Goal: Task Accomplishment & Management: Complete application form

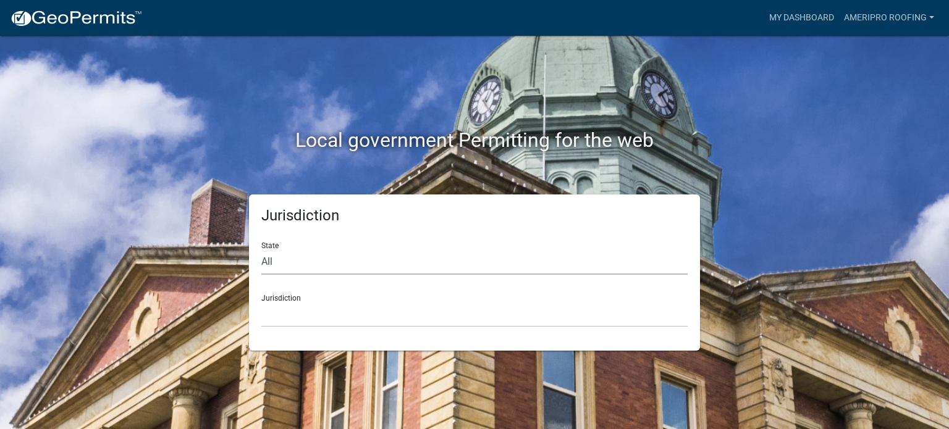
click at [426, 261] on select "All [US_STATE] [US_STATE] [US_STATE] [US_STATE] [US_STATE] [US_STATE] [US_STATE…" at bounding box center [474, 262] width 426 height 25
select select "[US_STATE]"
click at [261, 250] on select "All [US_STATE] [US_STATE] [US_STATE] [US_STATE] [US_STATE] [US_STATE] [US_STATE…" at bounding box center [474, 262] width 426 height 25
click at [361, 321] on select "City of [GEOGRAPHIC_DATA], [US_STATE] City of [GEOGRAPHIC_DATA], [US_STATE] Cit…" at bounding box center [474, 314] width 426 height 25
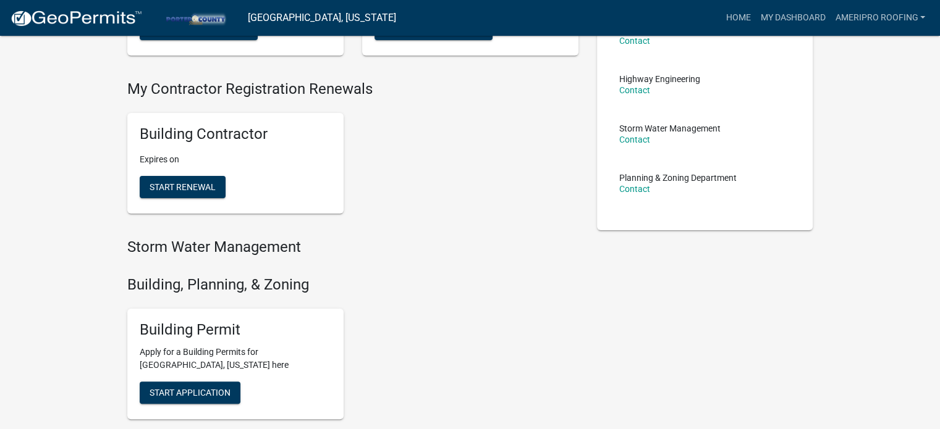
scroll to position [217, 0]
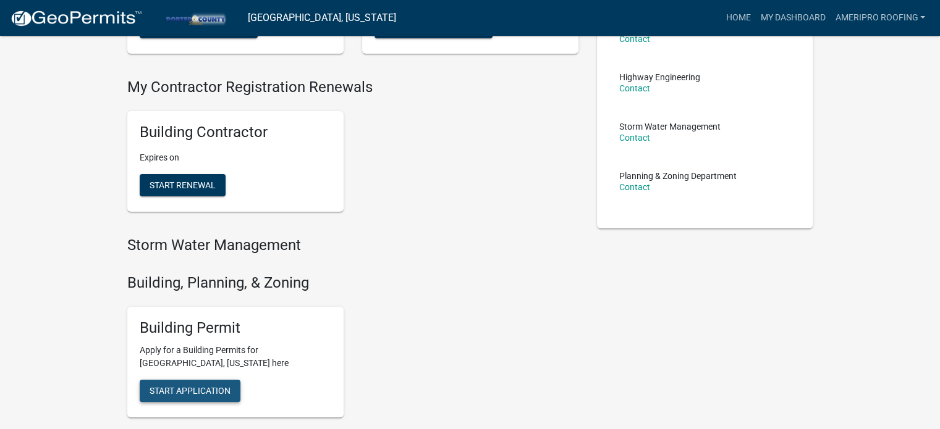
click at [211, 387] on span "Start Application" at bounding box center [190, 391] width 81 height 10
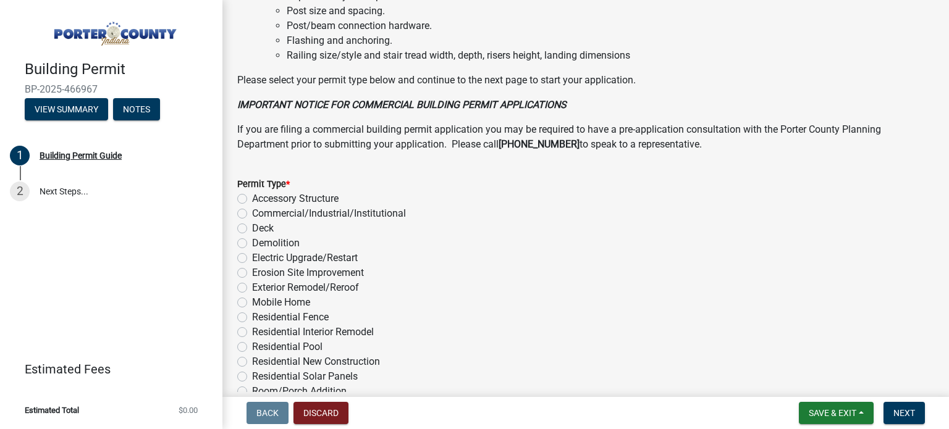
scroll to position [997, 0]
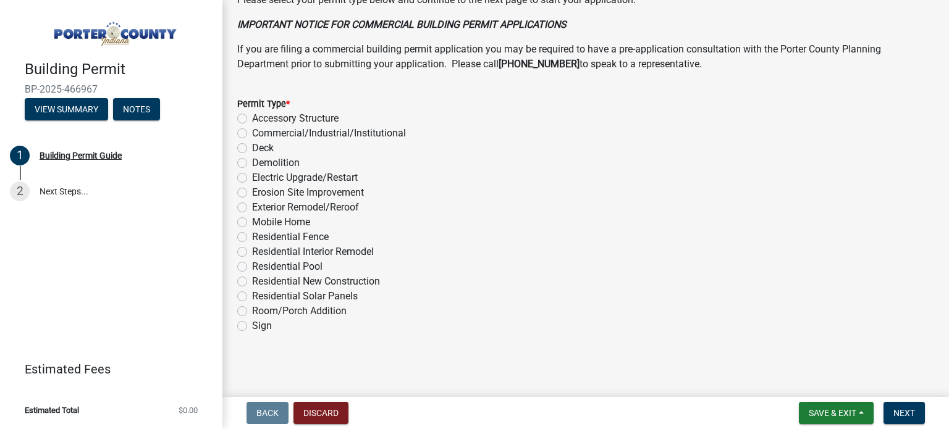
click at [252, 224] on label "Mobile Home" at bounding box center [281, 222] width 58 height 15
click at [252, 223] on input "Mobile Home" at bounding box center [256, 219] width 8 height 8
radio input "true"
click at [252, 204] on label "Exterior Remodel/Reroof" at bounding box center [305, 207] width 107 height 15
click at [252, 204] on input "Exterior Remodel/Reroof" at bounding box center [256, 204] width 8 height 8
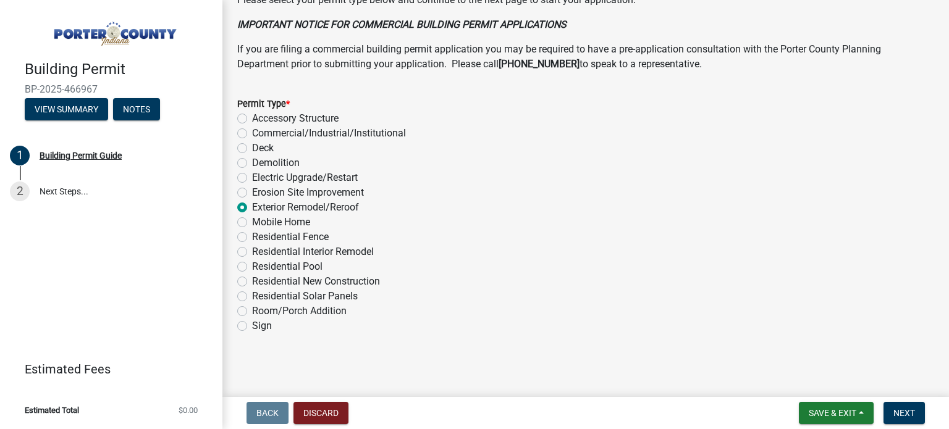
radio input "true"
click at [898, 408] on span "Next" at bounding box center [904, 413] width 22 height 10
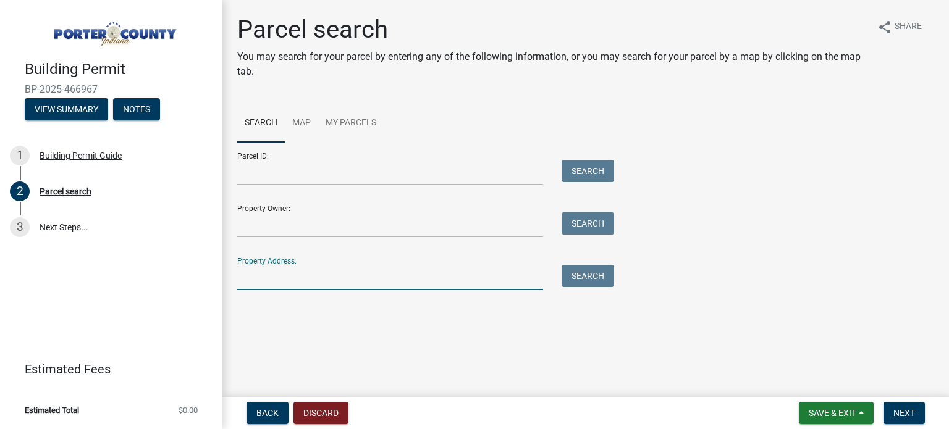
click at [383, 279] on input "Property Address:" at bounding box center [390, 277] width 306 height 25
click at [573, 284] on button "Search" at bounding box center [588, 276] width 53 height 22
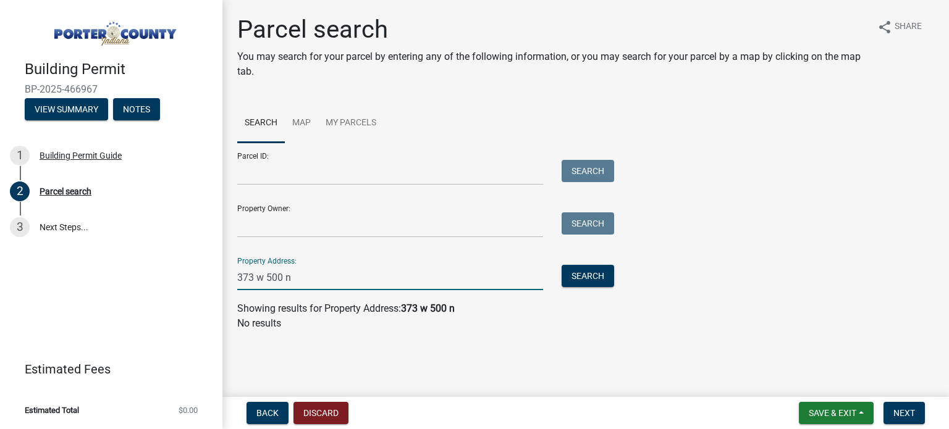
click at [343, 277] on input "373 w 500 n" at bounding box center [390, 277] width 306 height 25
type input "373 w 550 s"
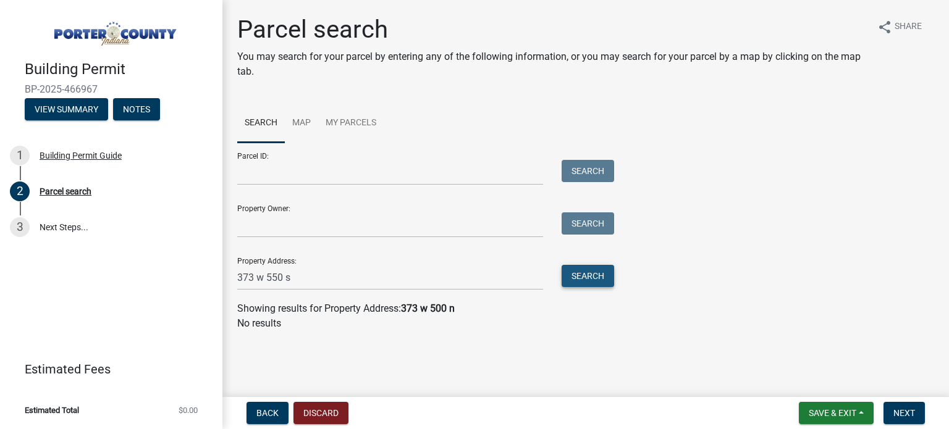
click at [594, 279] on button "Search" at bounding box center [588, 276] width 53 height 22
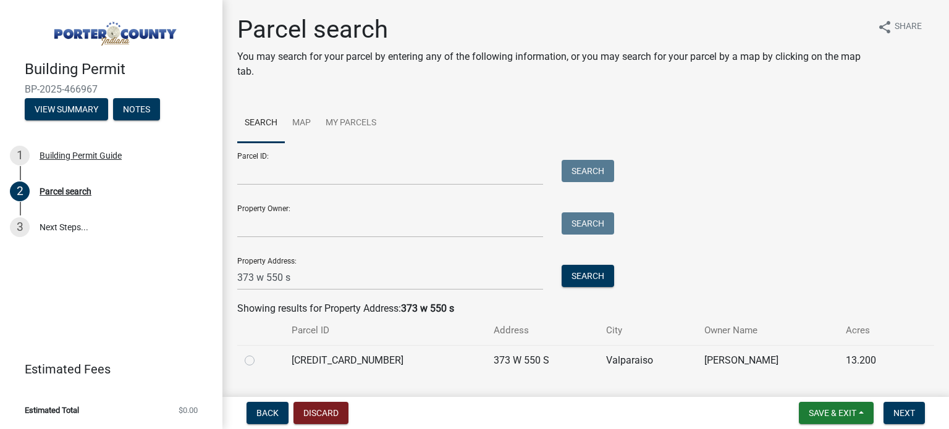
click at [259, 353] on label at bounding box center [259, 353] width 0 height 0
click at [259, 361] on input "radio" at bounding box center [263, 357] width 8 height 8
radio input "true"
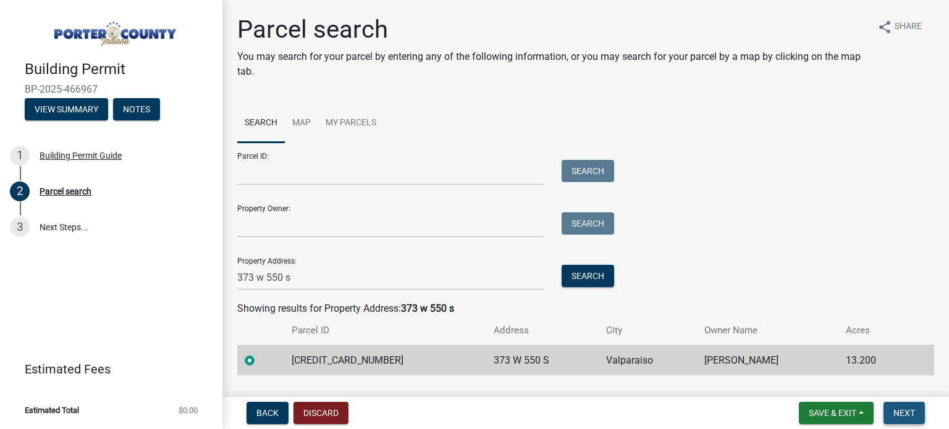
click at [917, 417] on button "Next" at bounding box center [903, 413] width 41 height 22
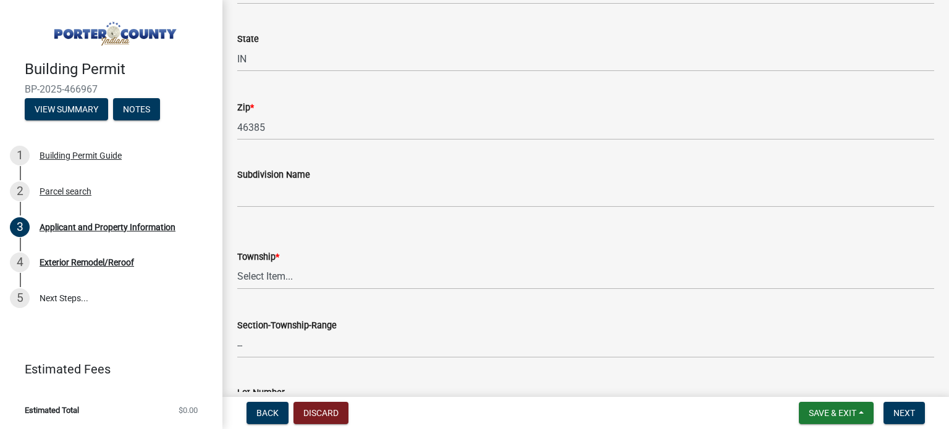
scroll to position [422, 0]
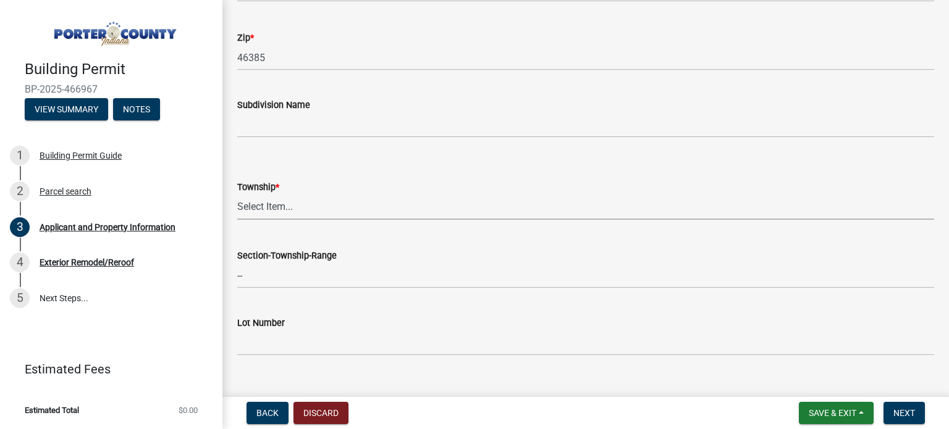
click at [314, 212] on select "Select Item... [PERSON_NAME][GEOGRAPHIC_DATA] [PERSON_NAME][GEOGRAPHIC_DATA] [G…" at bounding box center [585, 207] width 697 height 25
click at [237, 195] on select "Select Item... [PERSON_NAME][GEOGRAPHIC_DATA] [PERSON_NAME][GEOGRAPHIC_DATA] [G…" at bounding box center [585, 207] width 697 height 25
select select "42deca87-6946-4ced-a5f6-3d6cc7cfc8d2"
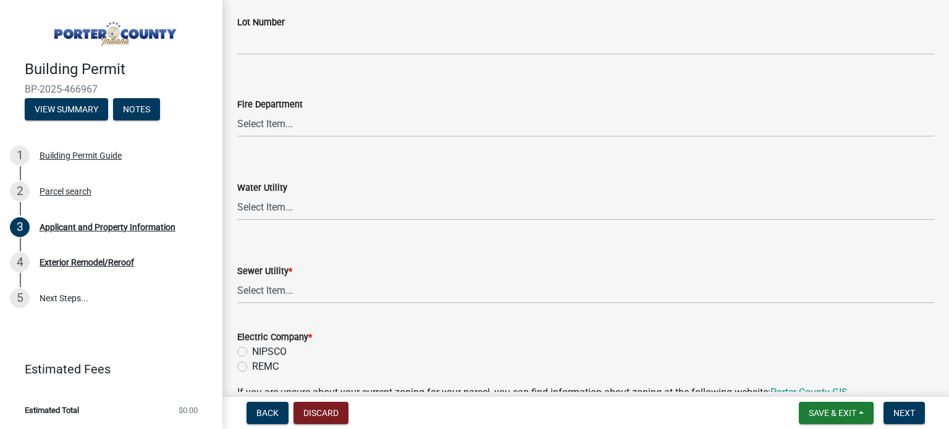
scroll to position [854, 0]
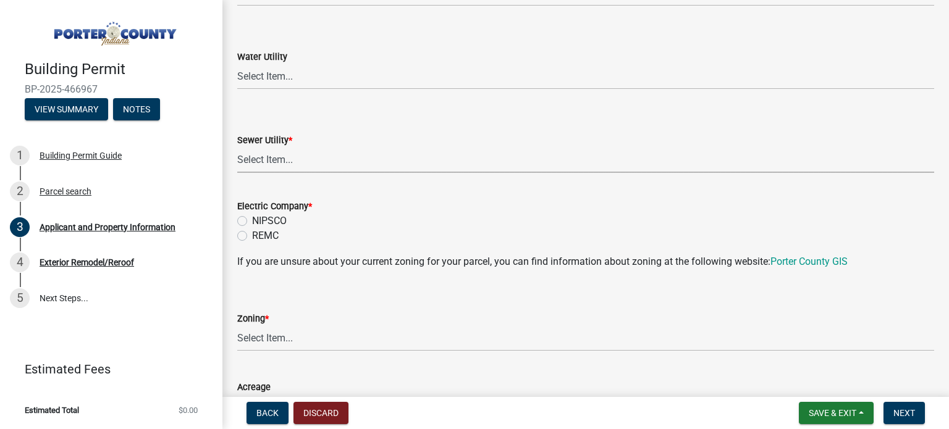
click at [269, 151] on select "Select Item... Aqua [US_STATE] Inc Damon Run Falling Waters Lake Eliza - LEACD …" at bounding box center [585, 160] width 697 height 25
click at [237, 148] on select "Select Item... Aqua [US_STATE] Inc Damon Run Falling Waters Lake Eliza - LEACD …" at bounding box center [585, 160] width 697 height 25
select select "01d57b5a-7eb0-4072-b175-354c87f771f4"
click at [252, 222] on label "NIPSCO" at bounding box center [269, 221] width 35 height 15
click at [252, 222] on input "NIPSCO" at bounding box center [256, 218] width 8 height 8
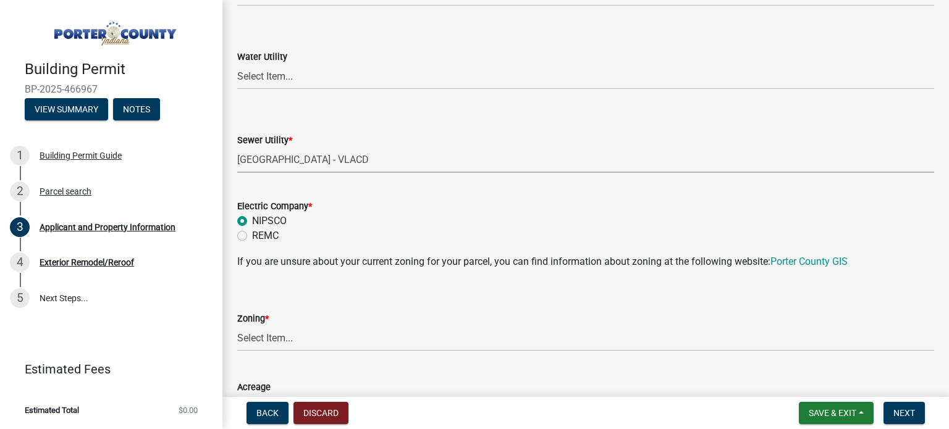
radio input "true"
click at [266, 341] on select "Select Item... A1 A2 CH CM CN I1 I2 I3 IN MP OT P1 P2 PUD R1 R2 R3 R4 RL RR" at bounding box center [585, 338] width 697 height 25
click at [237, 326] on select "Select Item... A1 A2 CH CM CN I1 I2 I3 IN MP OT P1 P2 PUD R1 R2 R3 R4 RL RR" at bounding box center [585, 338] width 697 height 25
select select "271bd504-2c49-4a3f-937e-0db1d3436bac"
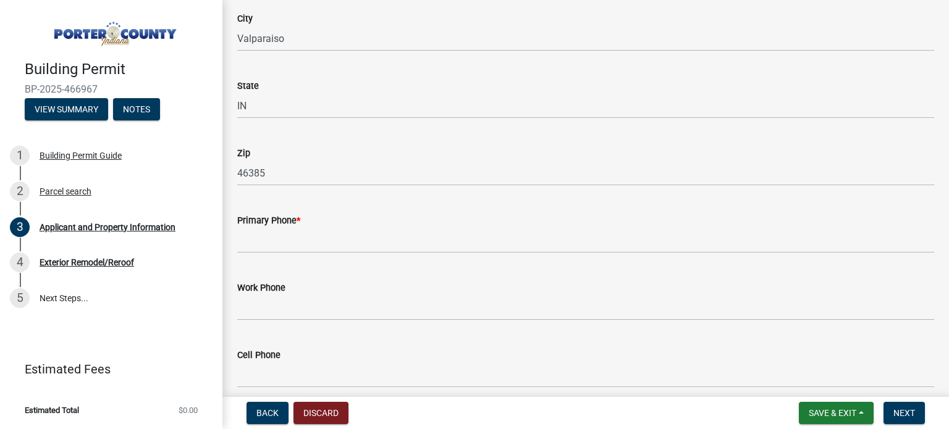
scroll to position [1453, 0]
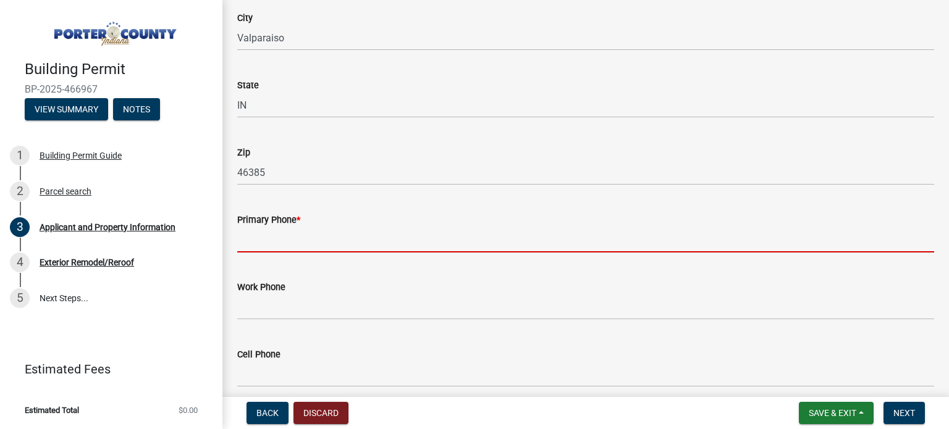
click at [300, 234] on input "Primary Phone *" at bounding box center [585, 239] width 697 height 25
type input "c"
paste input "[PHONE_NUMBER]"
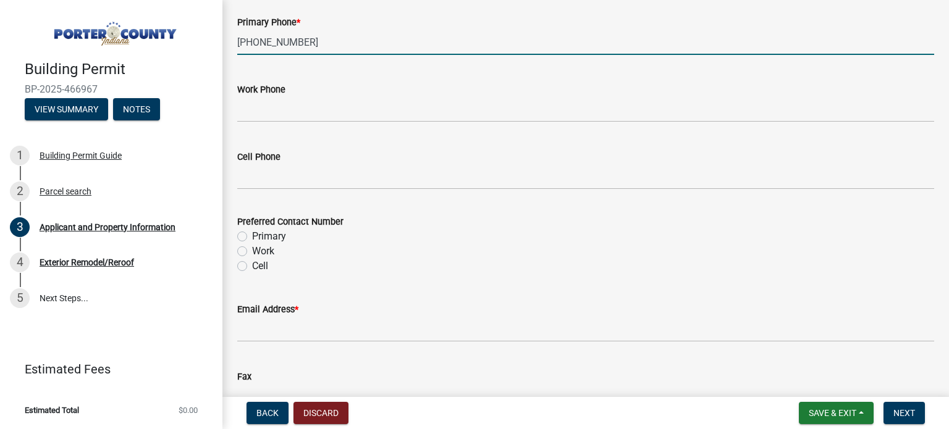
scroll to position [1651, 0]
type input "[PHONE_NUMBER]"
click at [252, 235] on label "Primary" at bounding box center [269, 236] width 34 height 15
click at [252, 235] on input "Primary" at bounding box center [256, 233] width 8 height 8
radio input "true"
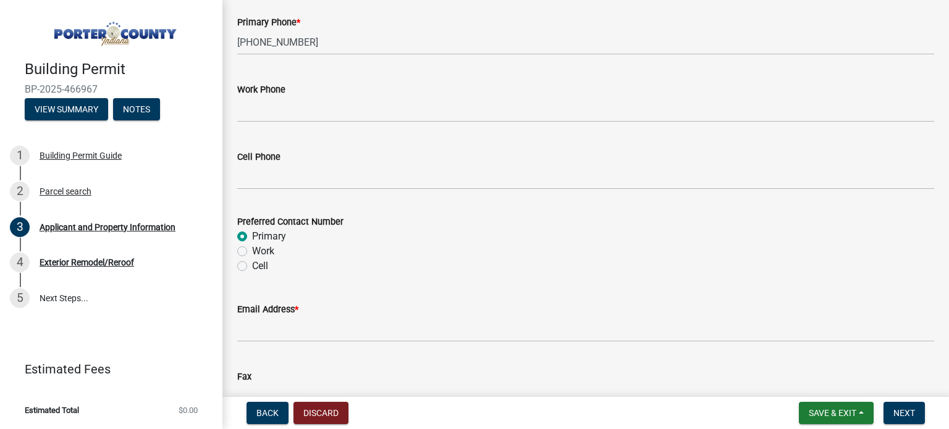
scroll to position [1774, 0]
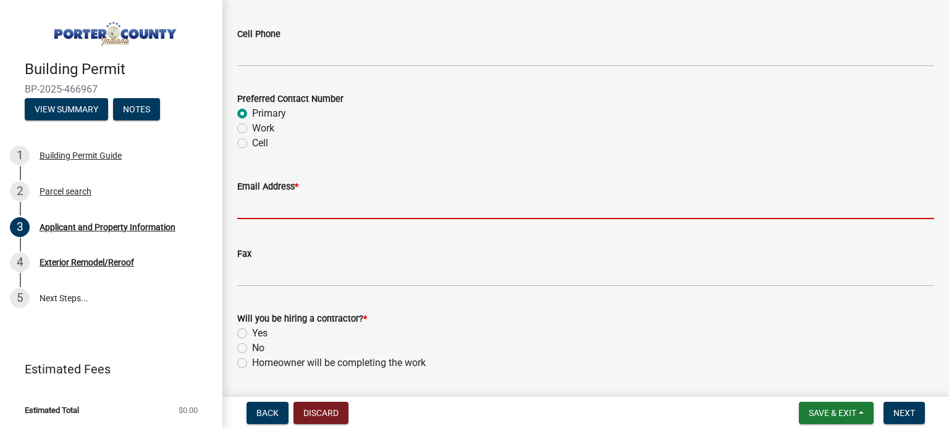
click at [305, 206] on input "Email Address *" at bounding box center [585, 206] width 697 height 25
paste input "[EMAIL_ADDRESS][DOMAIN_NAME]"
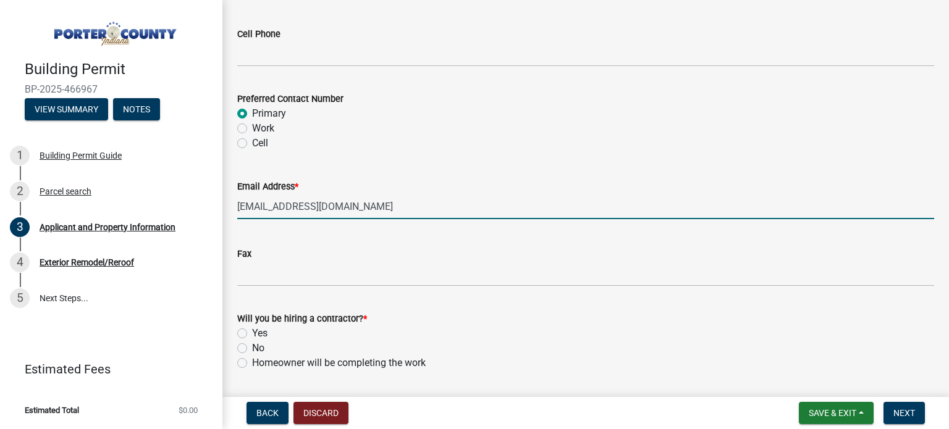
scroll to position [1881, 0]
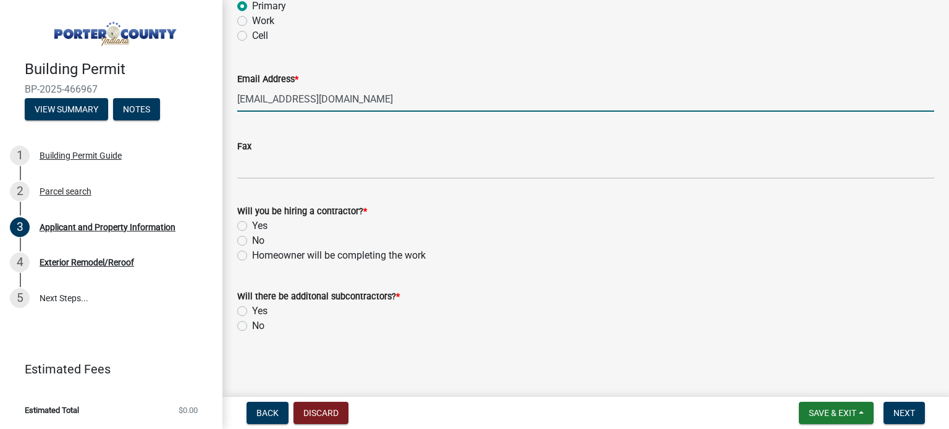
type input "[EMAIL_ADDRESS][DOMAIN_NAME]"
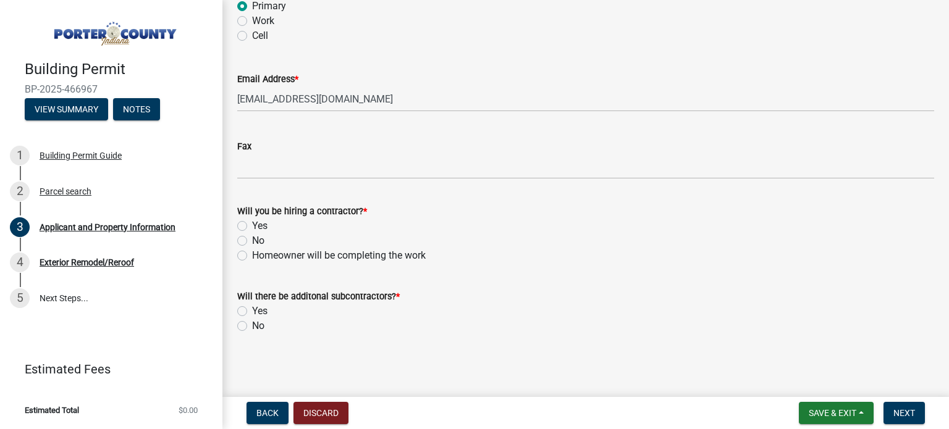
click at [252, 225] on label "Yes" at bounding box center [259, 226] width 15 height 15
click at [252, 225] on input "Yes" at bounding box center [256, 223] width 8 height 8
radio input "true"
click at [252, 322] on label "No" at bounding box center [258, 326] width 12 height 15
click at [252, 322] on input "No" at bounding box center [256, 323] width 8 height 8
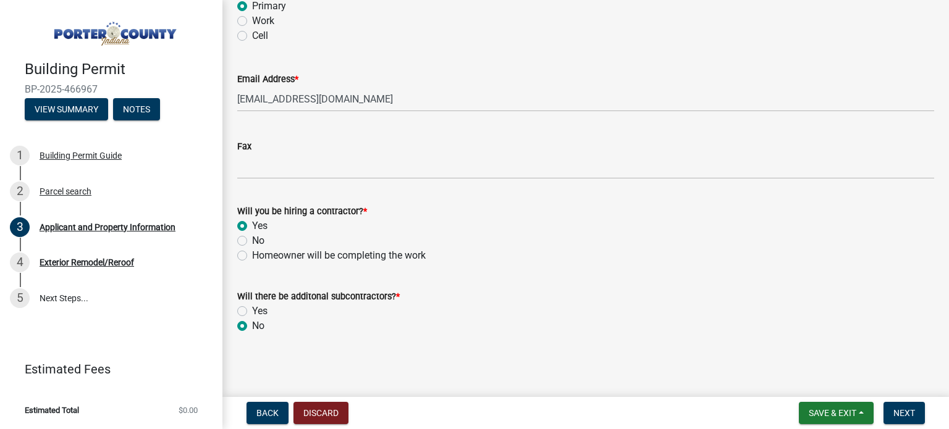
radio input "true"
click at [917, 417] on button "Next" at bounding box center [903, 413] width 41 height 22
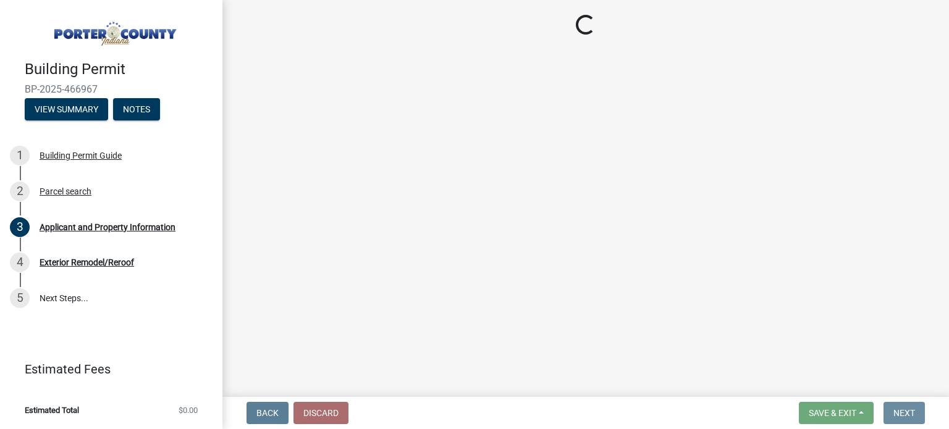
scroll to position [0, 0]
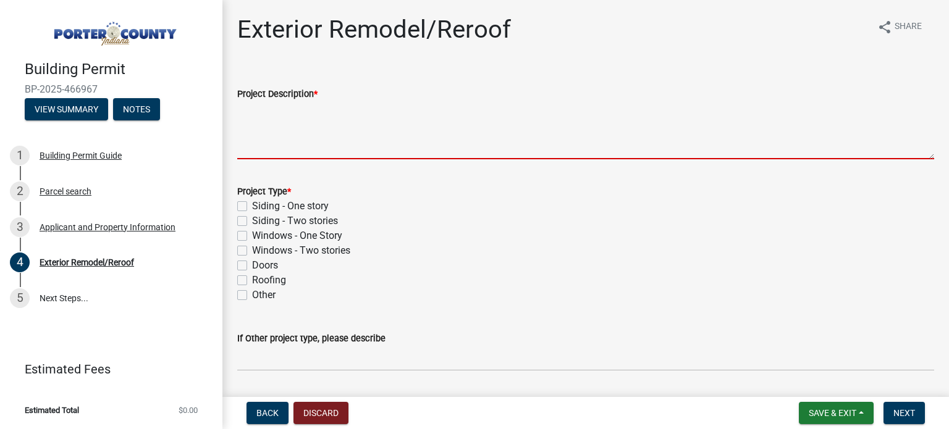
click at [338, 122] on textarea "Project Description *" at bounding box center [585, 130] width 697 height 58
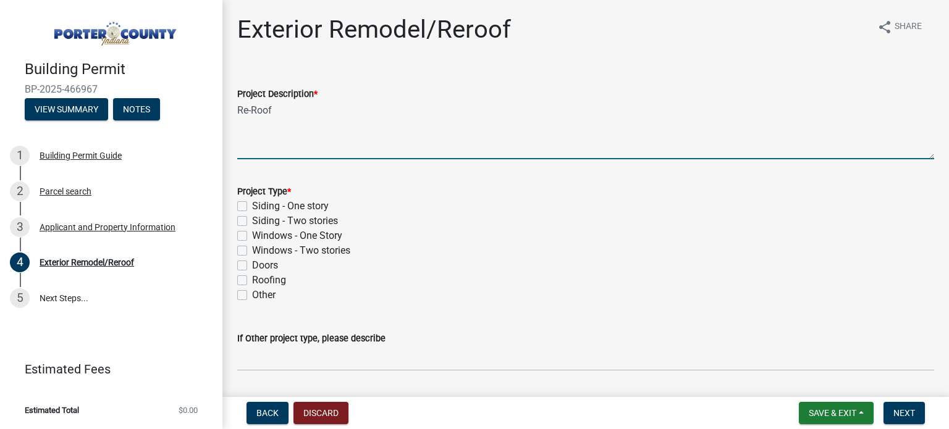
type textarea "Re-Roof"
click at [252, 276] on label "Roofing" at bounding box center [269, 280] width 34 height 15
click at [252, 276] on input "Roofing" at bounding box center [256, 277] width 8 height 8
checkbox input "true"
checkbox input "false"
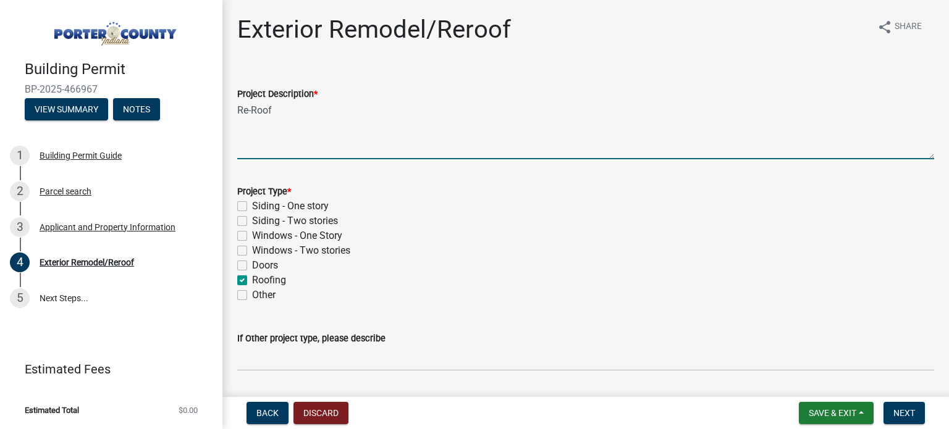
checkbox input "false"
checkbox input "true"
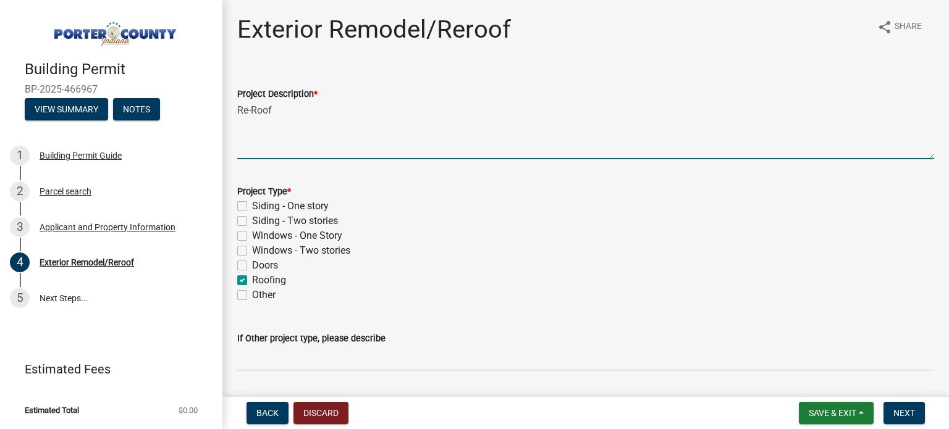
checkbox input "false"
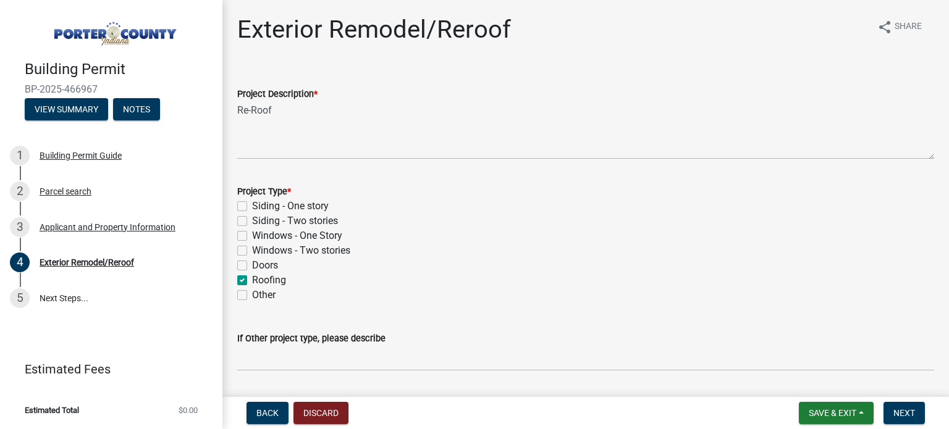
scroll to position [106, 0]
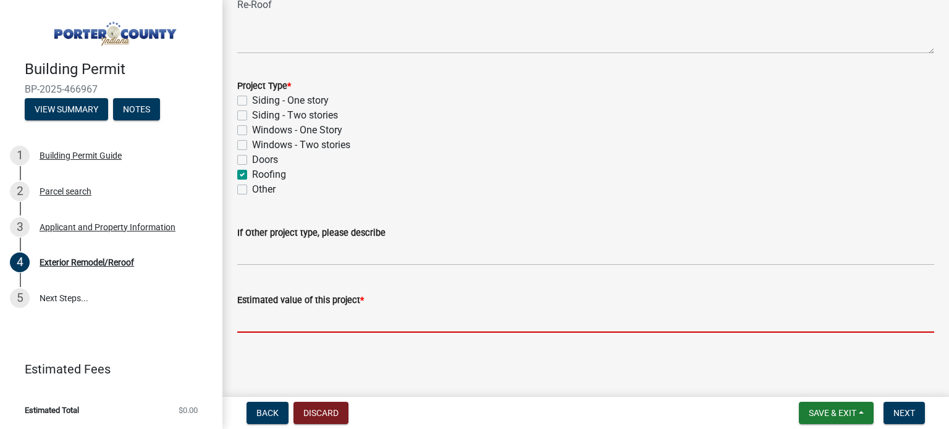
click at [348, 323] on input "text" at bounding box center [585, 320] width 697 height 25
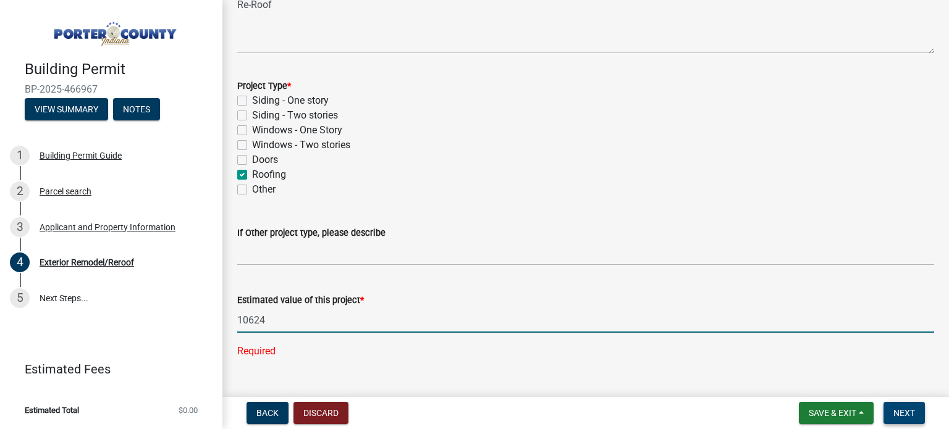
type input "10624"
click at [897, 405] on button "Next" at bounding box center [903, 413] width 41 height 22
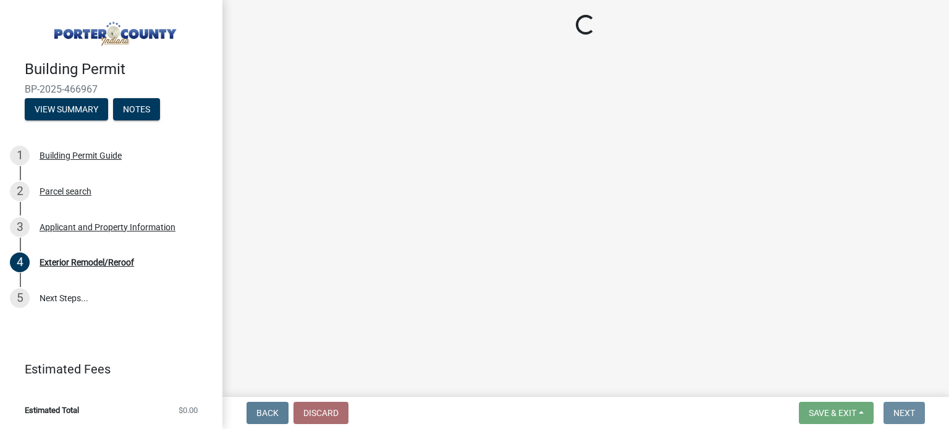
scroll to position [0, 0]
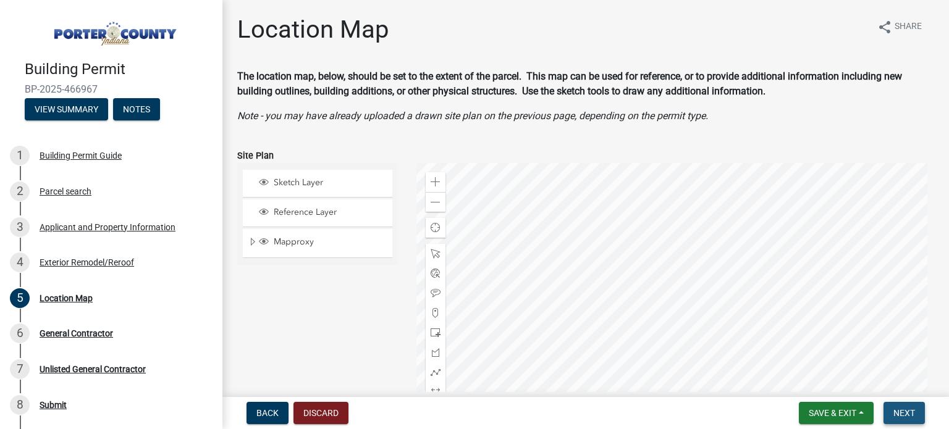
click at [914, 418] on span "Next" at bounding box center [904, 413] width 22 height 10
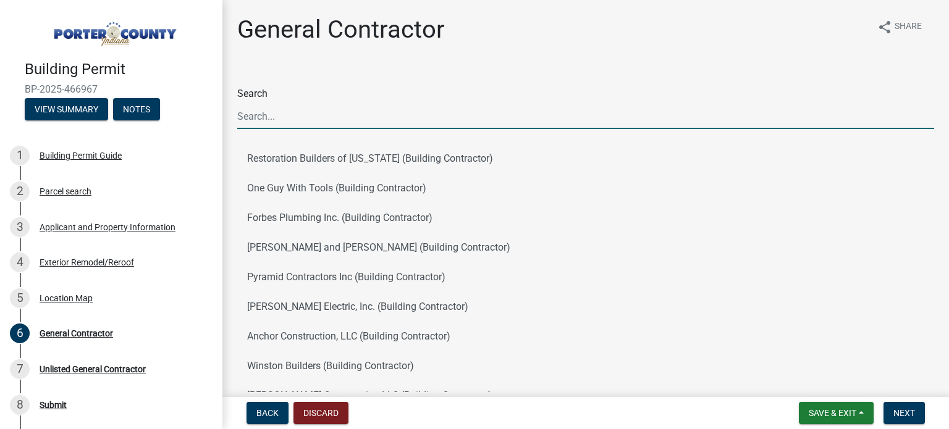
click at [405, 124] on input "Search" at bounding box center [585, 116] width 697 height 25
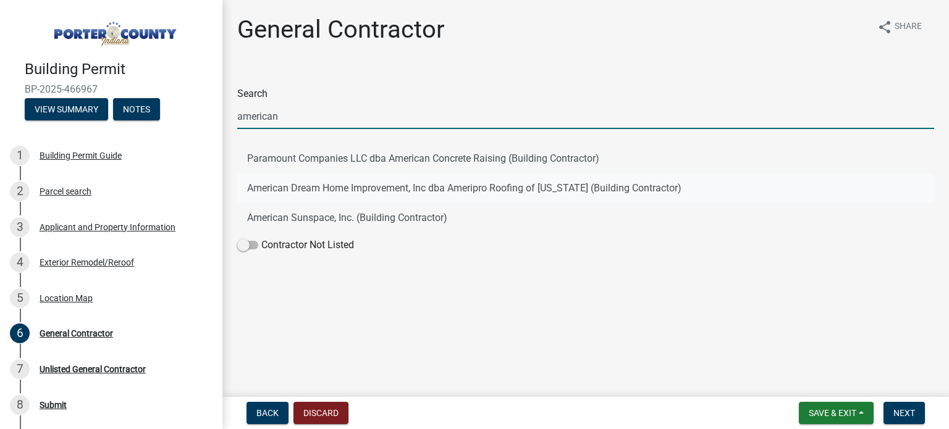
type input "american"
click at [464, 185] on button "American Dream Home Improvement, Inc dba Ameripro Roofing of [US_STATE] (Buildi…" at bounding box center [585, 189] width 697 height 30
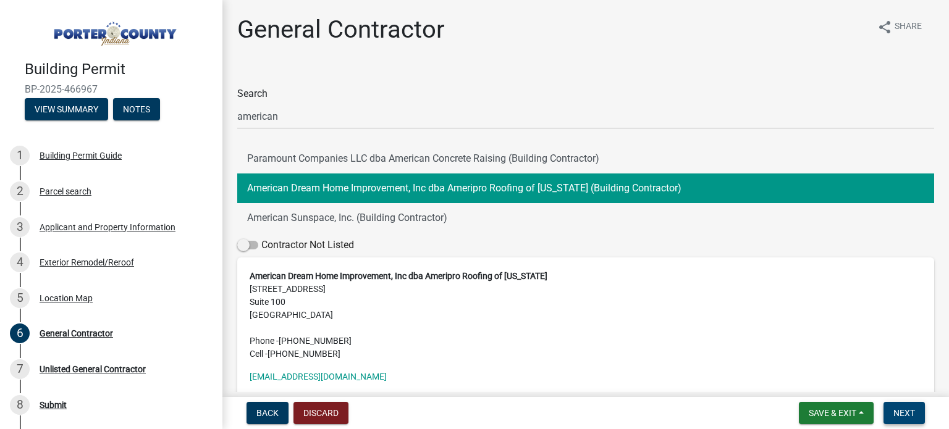
click at [902, 410] on span "Next" at bounding box center [904, 413] width 22 height 10
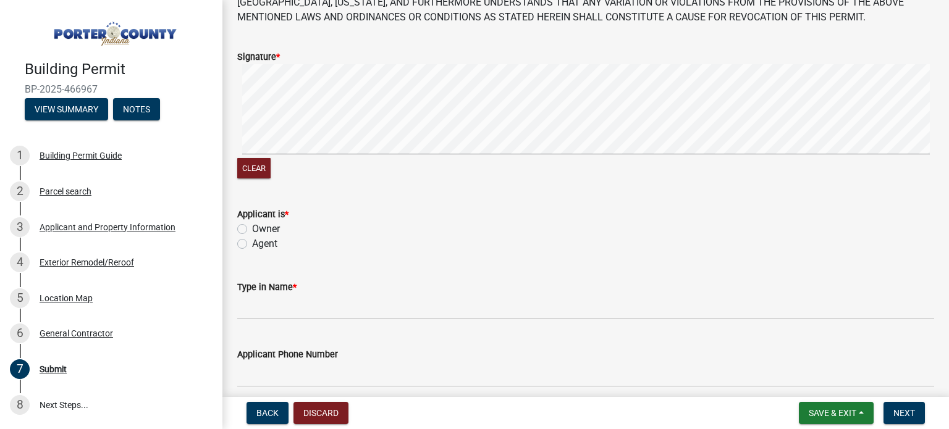
scroll to position [120, 0]
click at [252, 242] on label "Agent" at bounding box center [264, 242] width 25 height 15
click at [252, 242] on input "Agent" at bounding box center [256, 239] width 8 height 8
radio input "true"
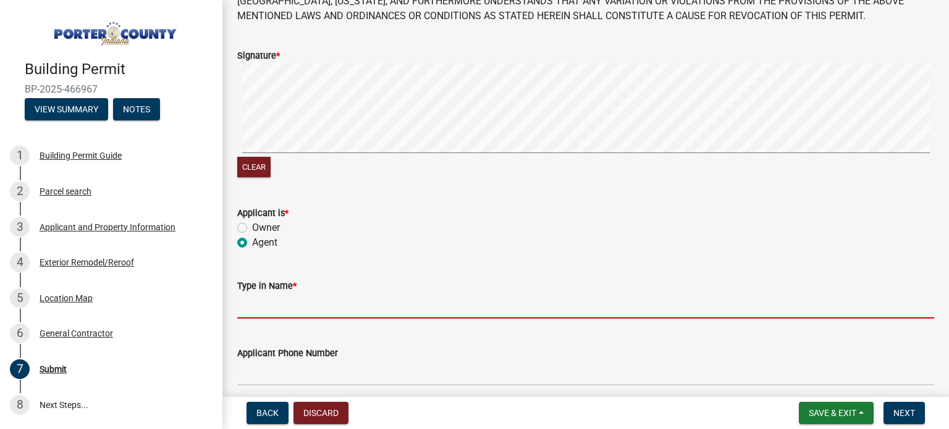
click at [277, 311] on input "Type in Name *" at bounding box center [585, 305] width 697 height 25
type input "[PERSON_NAME]"
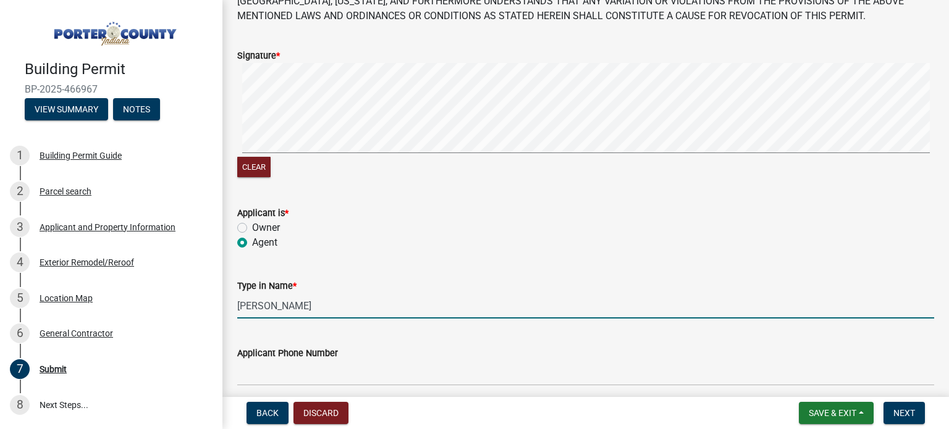
type input "2198835324"
type input "[EMAIL_ADDRESS][DOMAIN_NAME]"
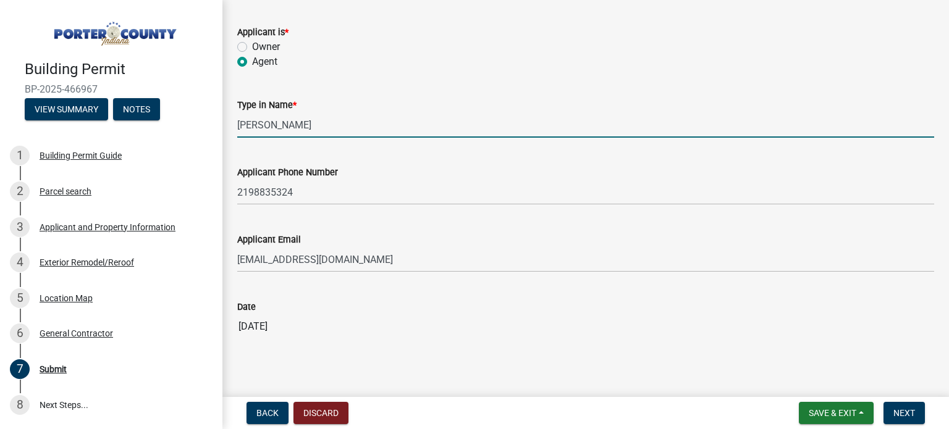
scroll to position [315, 0]
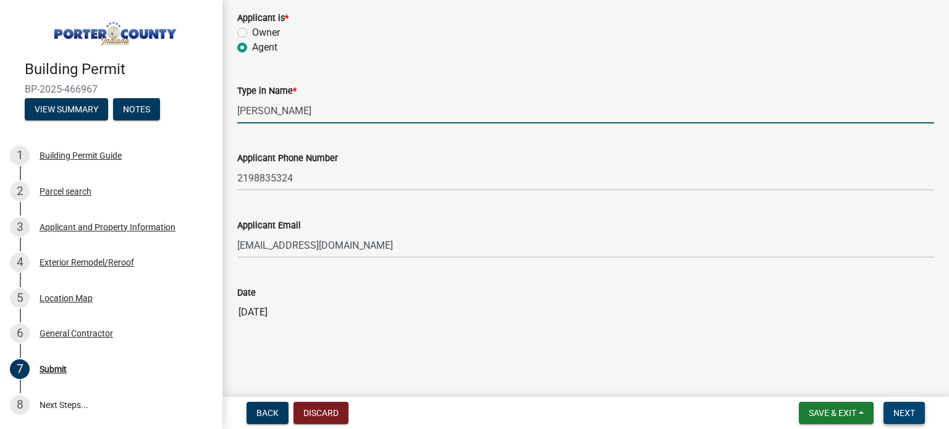
click at [894, 408] on span "Next" at bounding box center [904, 413] width 22 height 10
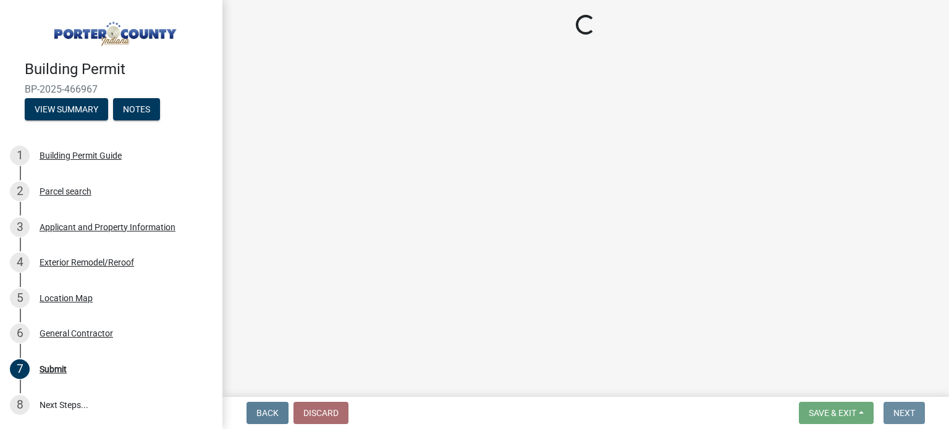
scroll to position [0, 0]
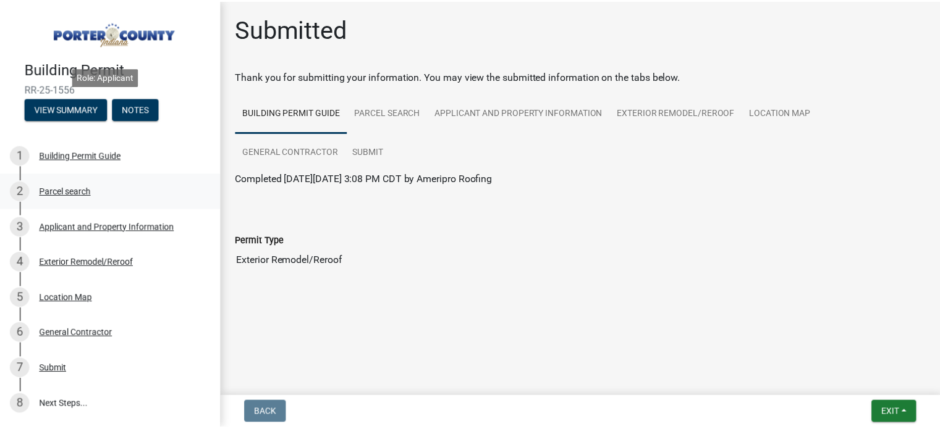
scroll to position [78, 0]
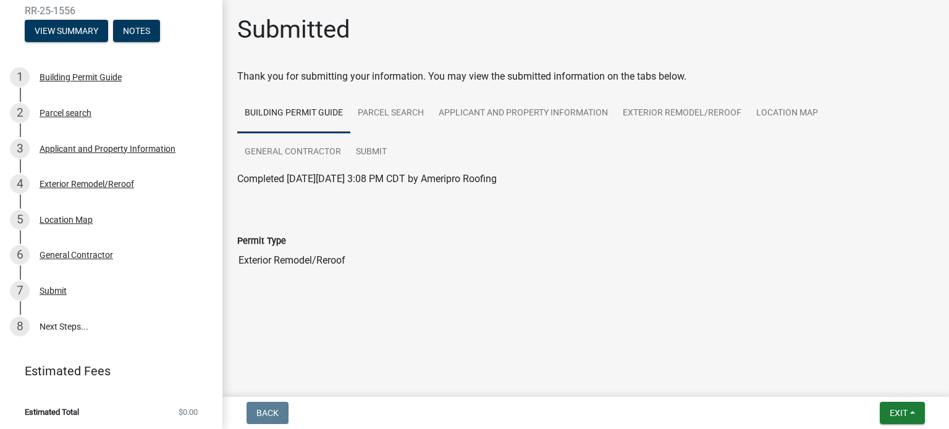
click at [346, 40] on h1 "Submitted" at bounding box center [293, 30] width 113 height 30
click at [902, 418] on span "Exit" at bounding box center [899, 413] width 18 height 10
click at [888, 379] on button "Save & Exit" at bounding box center [876, 381] width 99 height 30
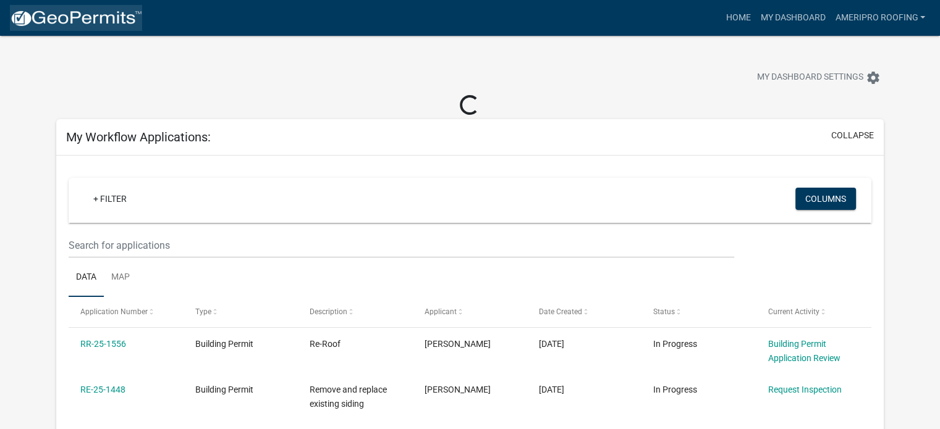
click at [109, 22] on img at bounding box center [76, 18] width 132 height 19
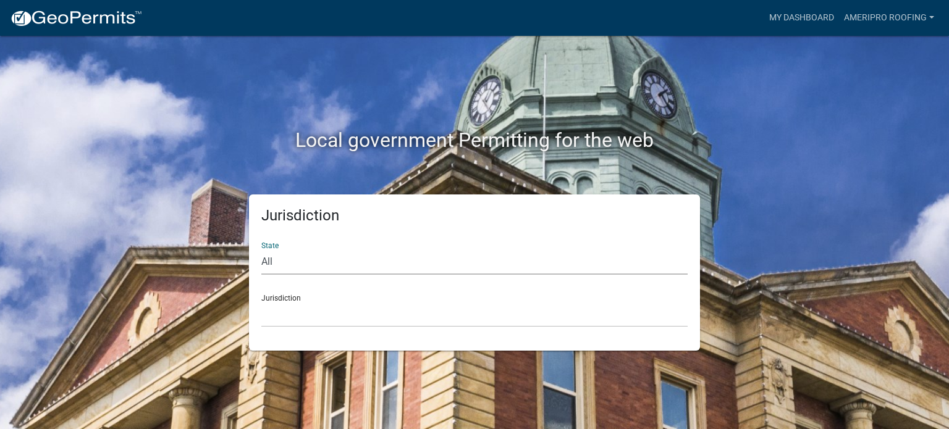
click at [499, 261] on select "All [US_STATE] [US_STATE] [US_STATE] [US_STATE] [US_STATE] [US_STATE] [US_STATE…" at bounding box center [474, 262] width 426 height 25
select select "[US_STATE]"
click at [261, 250] on select "All [US_STATE] [US_STATE] [US_STATE] [US_STATE] [US_STATE] [US_STATE] [US_STATE…" at bounding box center [474, 262] width 426 height 25
click at [487, 321] on select "City of [GEOGRAPHIC_DATA], [US_STATE] City of [GEOGRAPHIC_DATA], [US_STATE] Cit…" at bounding box center [474, 314] width 426 height 25
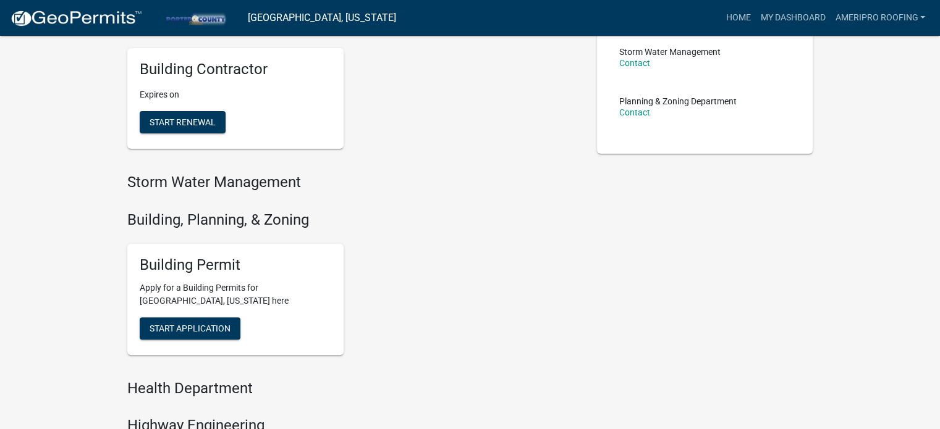
scroll to position [303, 0]
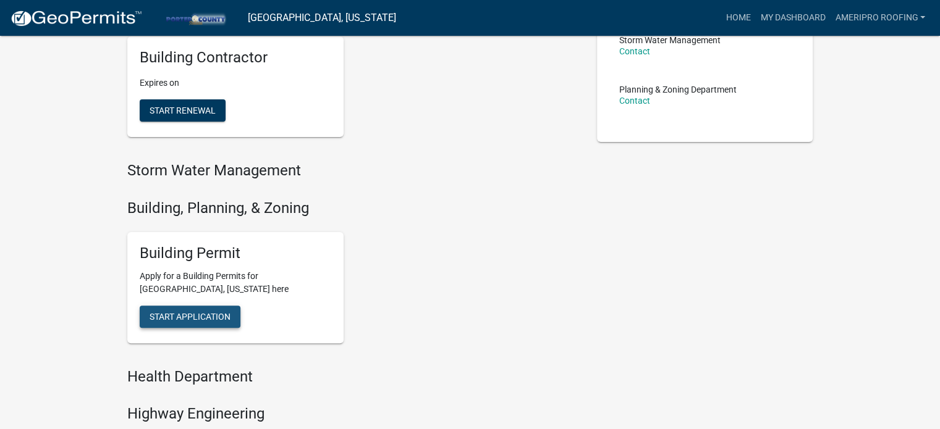
click at [188, 318] on span "Start Application" at bounding box center [190, 316] width 81 height 10
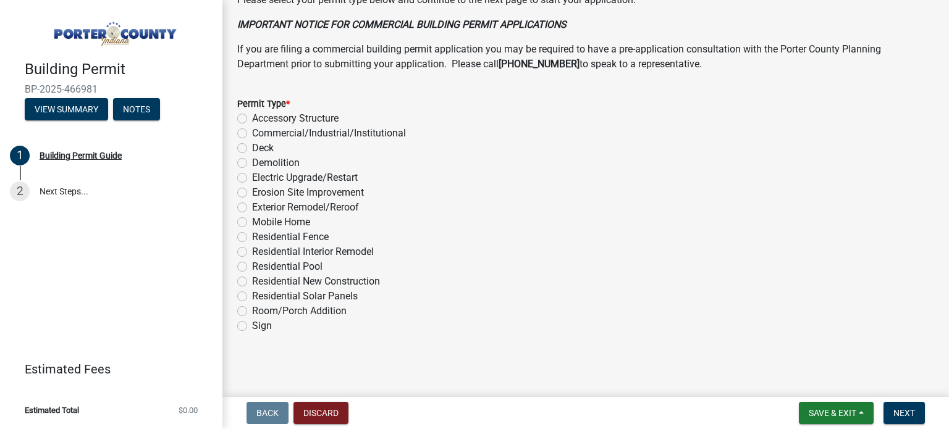
scroll to position [996, 0]
click at [252, 207] on label "Exterior Remodel/Reroof" at bounding box center [305, 208] width 107 height 15
click at [252, 207] on input "Exterior Remodel/Reroof" at bounding box center [256, 205] width 8 height 8
radio input "true"
click at [917, 411] on button "Next" at bounding box center [903, 413] width 41 height 22
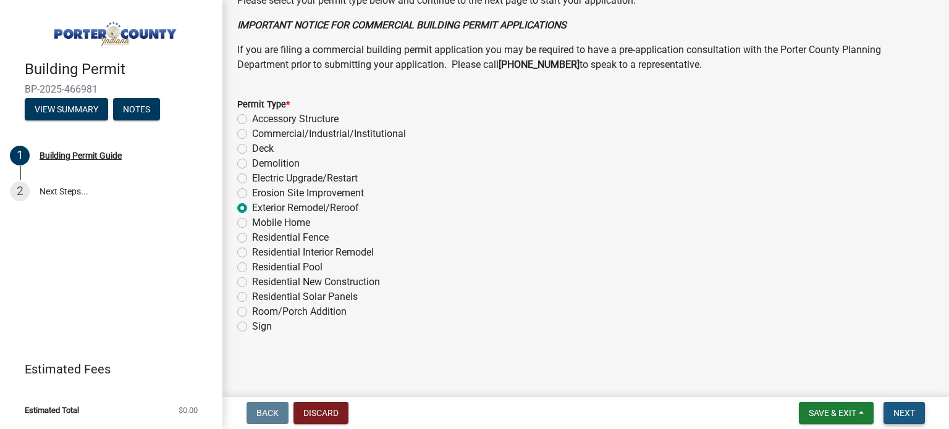
scroll to position [0, 0]
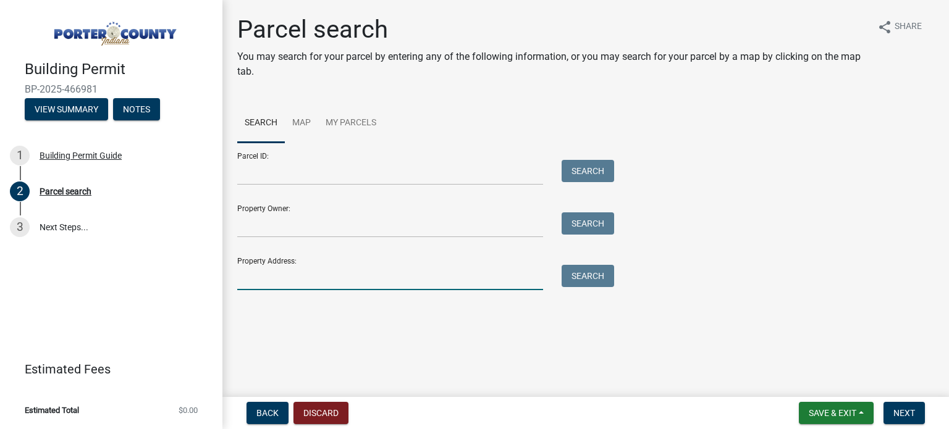
click at [391, 284] on input "Property Address:" at bounding box center [390, 277] width 306 height 25
type input "3451 in-2"
click at [578, 272] on button "Search" at bounding box center [588, 276] width 53 height 22
